Goal: Task Accomplishment & Management: Use online tool/utility

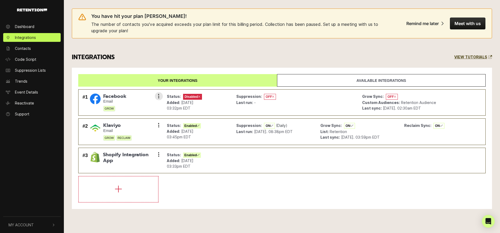
click at [125, 100] on small "Email" at bounding box center [114, 101] width 23 height 5
click at [118, 94] on span "Facebook" at bounding box center [114, 96] width 23 height 6
click at [371, 81] on link "Available integrations" at bounding box center [381, 80] width 209 height 13
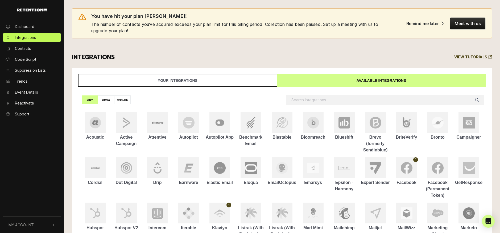
click at [230, 79] on link "Your integrations" at bounding box center [177, 80] width 199 height 13
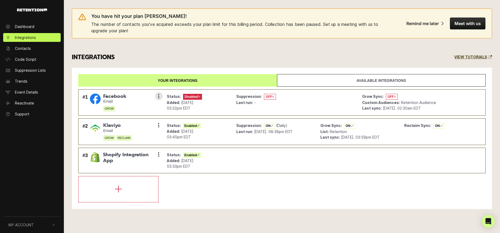
drag, startPoint x: 106, startPoint y: 98, endPoint x: 93, endPoint y: 100, distance: 13.1
click at [106, 98] on span "Facebook" at bounding box center [114, 96] width 23 height 6
click at [92, 100] on img at bounding box center [95, 98] width 11 height 11
click at [158, 95] on icon at bounding box center [158, 95] width 1 height 5
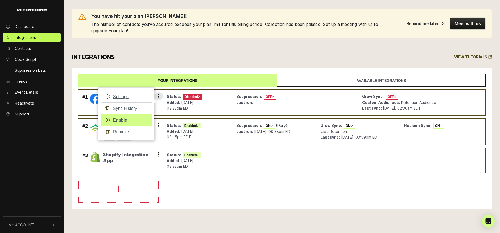
click at [122, 119] on link "Enable" at bounding box center [126, 120] width 51 height 12
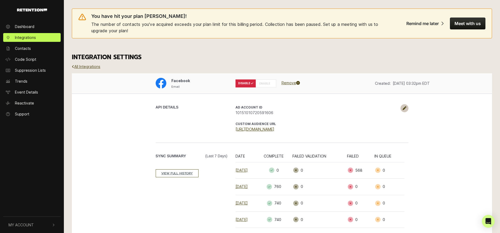
click at [267, 84] on label "ENABLE" at bounding box center [266, 83] width 20 height 8
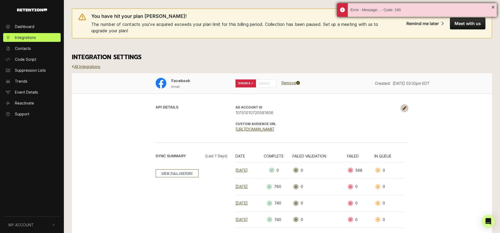
scroll to position [1, 0]
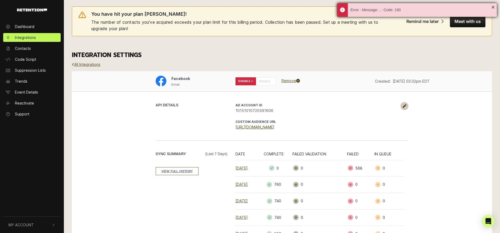
click at [493, 7] on div "Error - Message: , - Code: 190" at bounding box center [417, 10] width 160 height 14
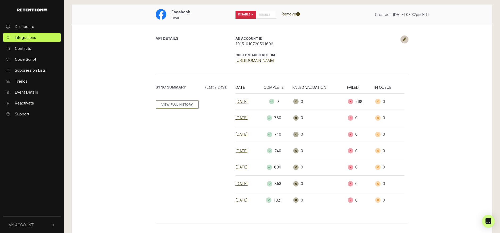
scroll to position [99, 0]
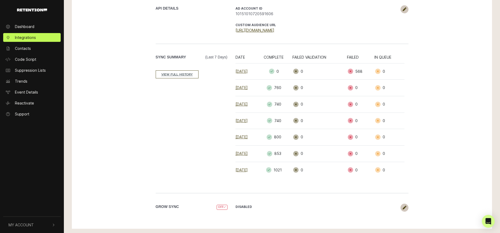
click at [221, 207] on span "OFF" at bounding box center [222, 206] width 11 height 5
click at [405, 205] on icon at bounding box center [405, 207] width 4 height 4
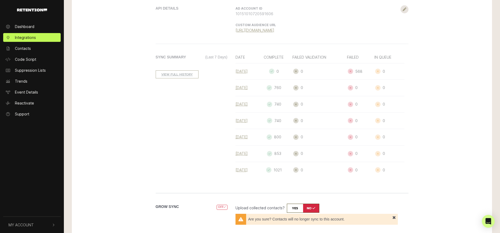
click at [425, 177] on div "API DETAILS AD Account ID 10151010720591606 CUSTOM AUDIENCE URL [URL][DOMAIN_NA…" at bounding box center [281, 121] width 303 height 252
click at [394, 216] on span "×" at bounding box center [394, 216] width 4 height 3
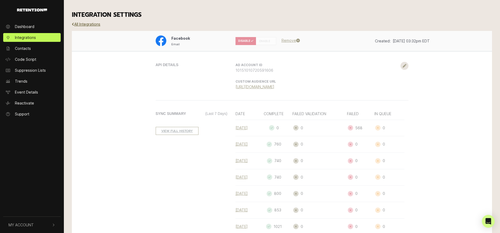
scroll to position [0, 0]
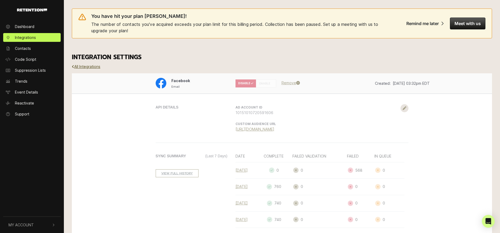
click at [462, 23] on button "Meet with us" at bounding box center [467, 24] width 35 height 12
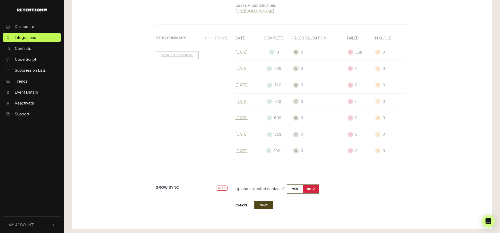
scroll to position [118, 0]
